Goal: Register for event/course

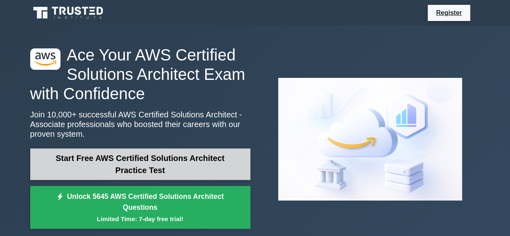
click at [134, 162] on link "Start Free AWS Certified Solutions Architect Practice Test" at bounding box center [140, 163] width 220 height 31
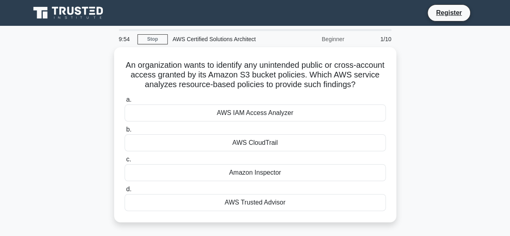
click at [332, 41] on div "Beginner" at bounding box center [313, 39] width 71 height 16
click at [160, 39] on link "Stop" at bounding box center [152, 39] width 30 height 10
